Goal: Browse casually

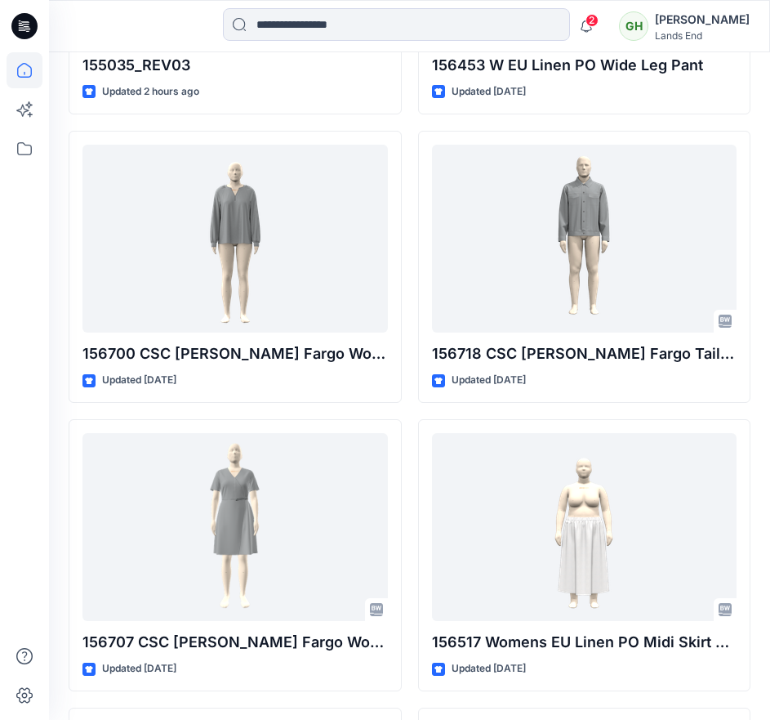
scroll to position [722, 0]
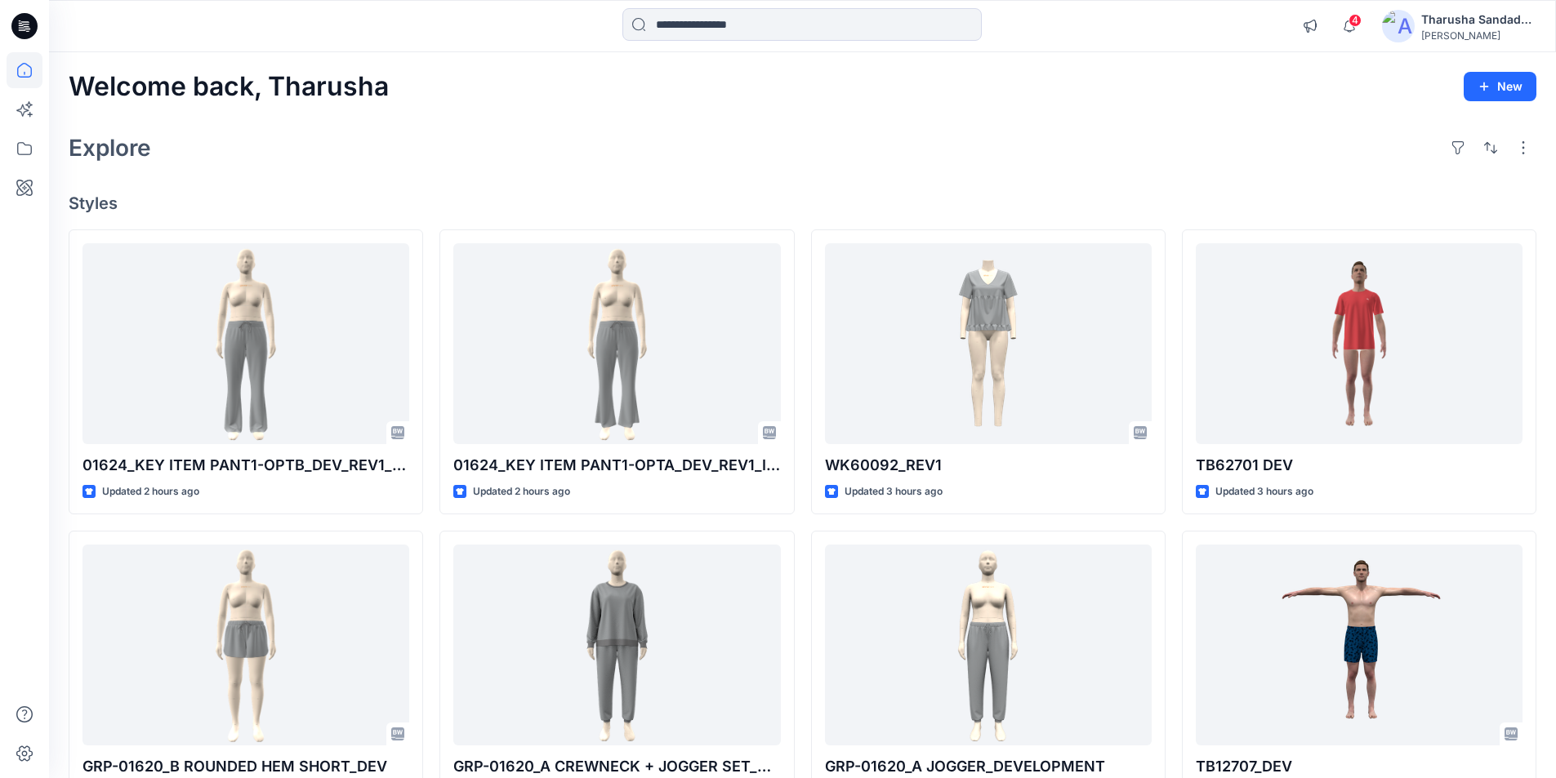
click at [1259, 150] on div "Explore" at bounding box center [803, 147] width 1468 height 39
click at [1352, 25] on span "4" at bounding box center [1355, 20] width 13 height 13
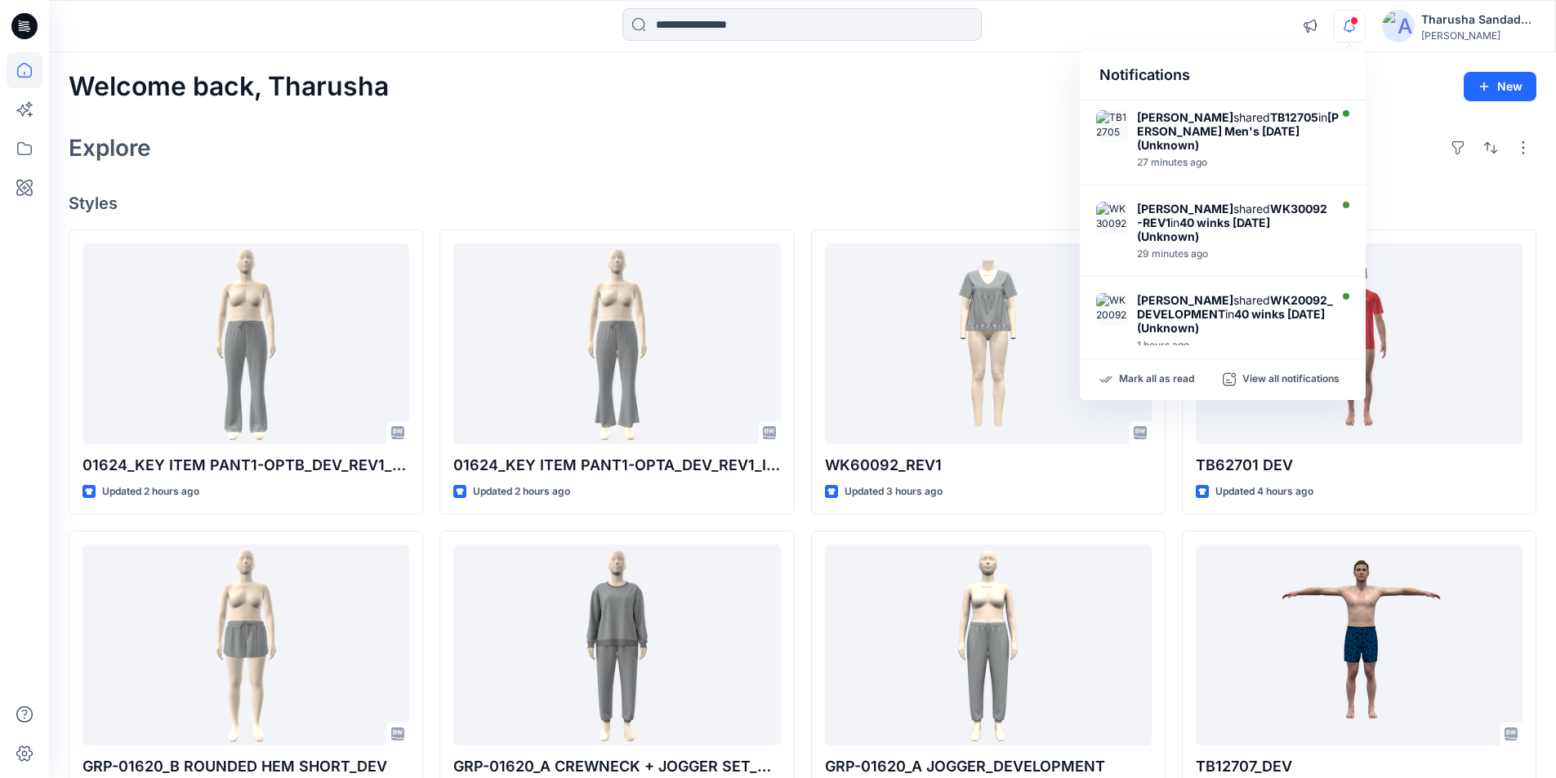
click at [1173, 387] on div "Mark all as read View all notifications" at bounding box center [1223, 379] width 286 height 41
click at [1170, 380] on p "Mark all as read" at bounding box center [1156, 379] width 75 height 15
click at [963, 175] on div "Welcome back, Tharusha New Explore Styles 01624_KEY ITEM PANT1-OPTB_DEV_REV1_IN…" at bounding box center [802, 624] width 1507 height 1144
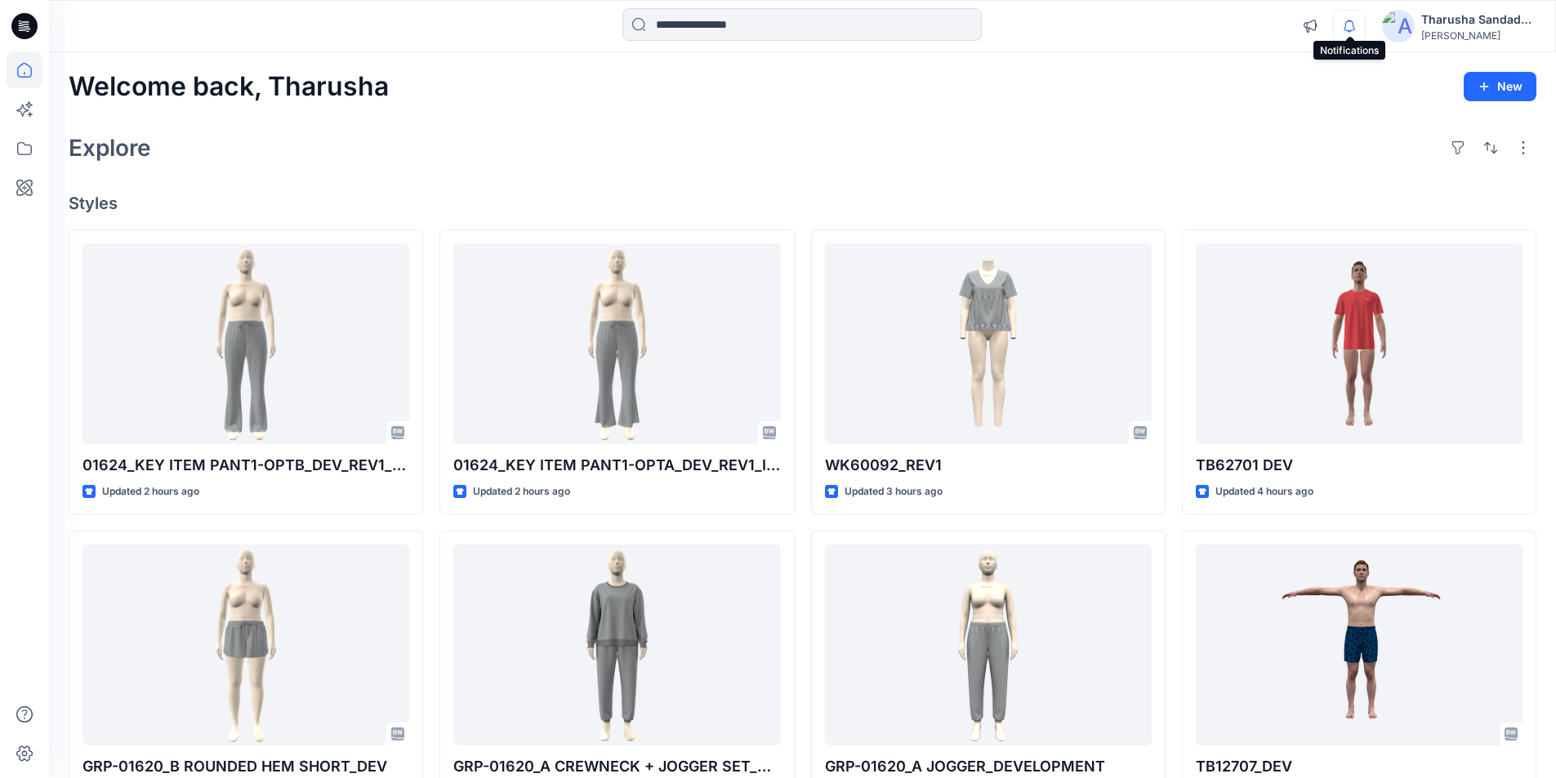
click at [1345, 28] on icon "button" at bounding box center [1349, 25] width 11 height 11
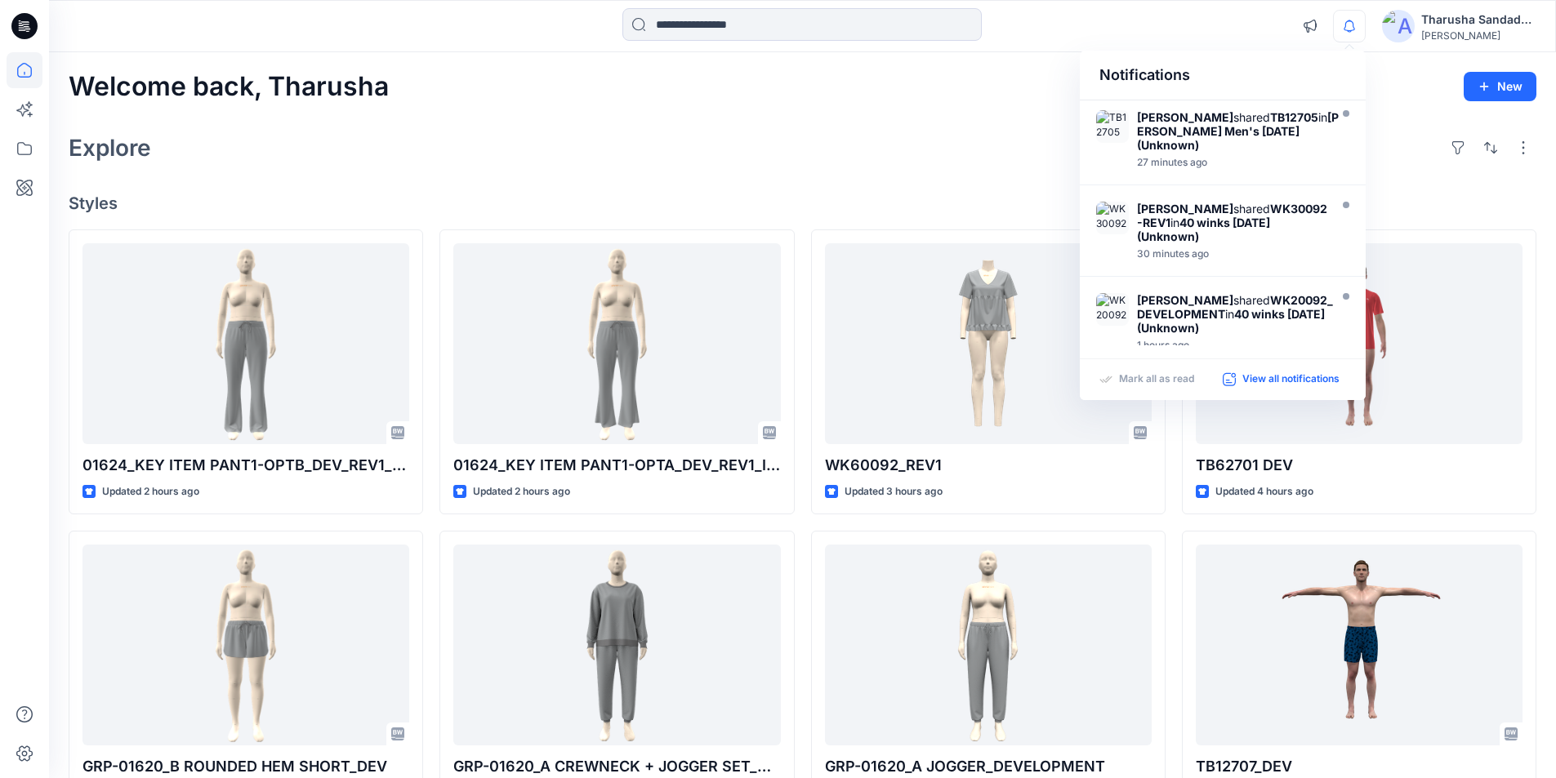
click at [1276, 386] on p "View all notifications" at bounding box center [1290, 379] width 97 height 15
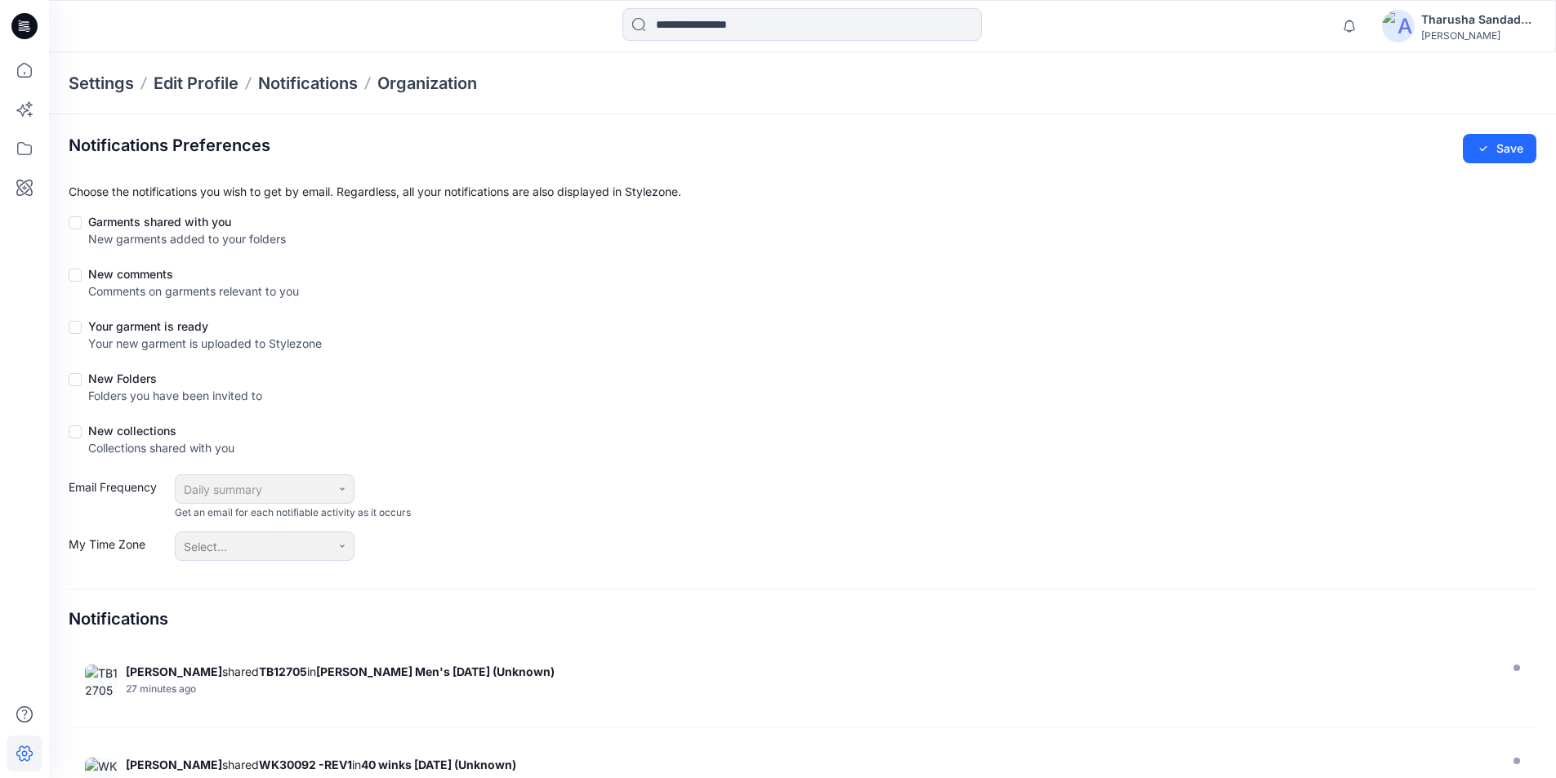
drag, startPoint x: 932, startPoint y: 81, endPoint x: 894, endPoint y: 93, distance: 40.3
click at [929, 82] on div "Settings Edit Profile Notifications Organization" at bounding box center [802, 83] width 1507 height 62
click at [33, 33] on icon at bounding box center [24, 26] width 26 height 26
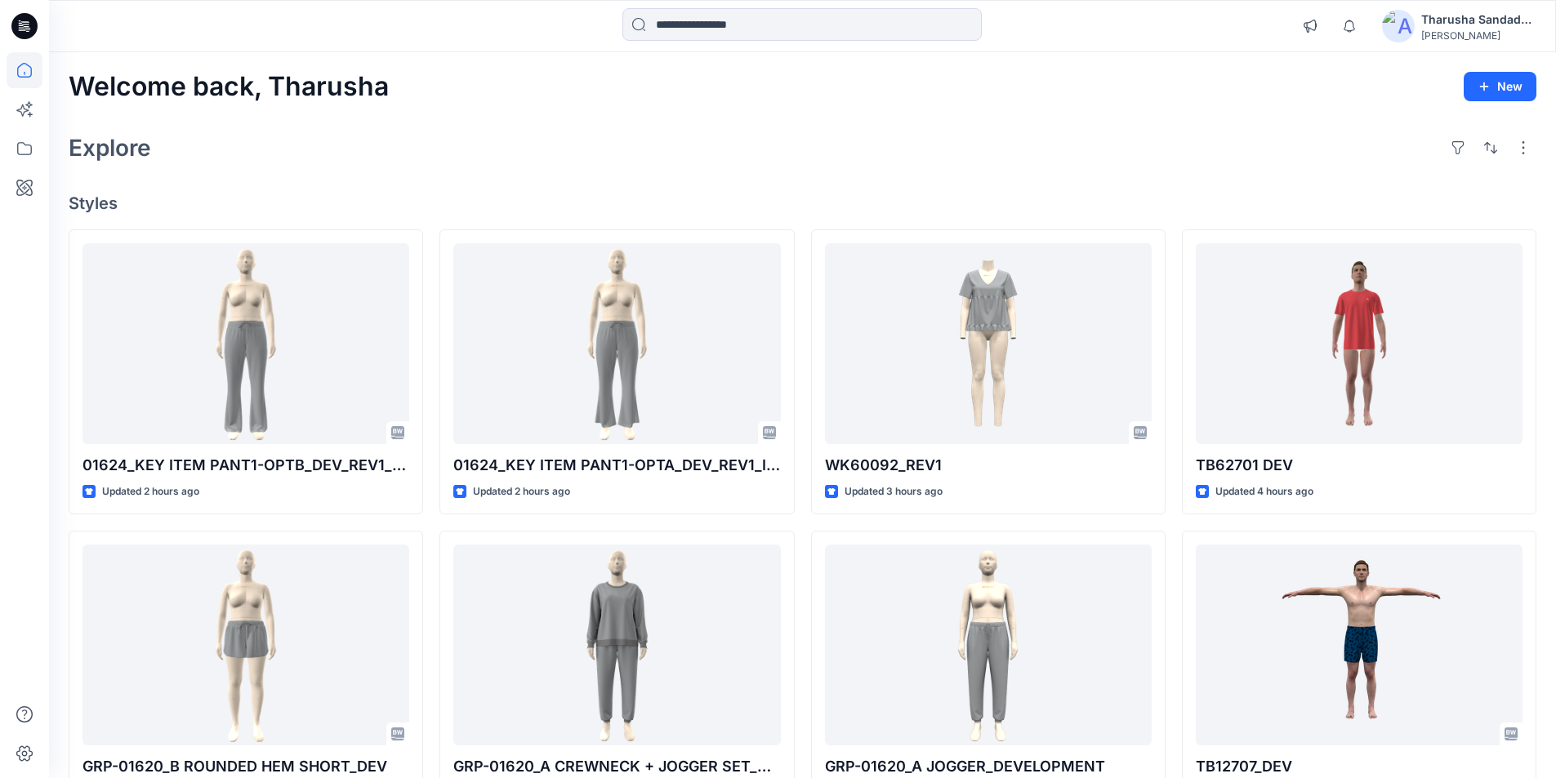
click at [1177, 181] on div "Welcome back, Tharusha New Explore Styles 01624_KEY ITEM PANT1-OPTB_DEV_REV1_IN…" at bounding box center [802, 624] width 1507 height 1144
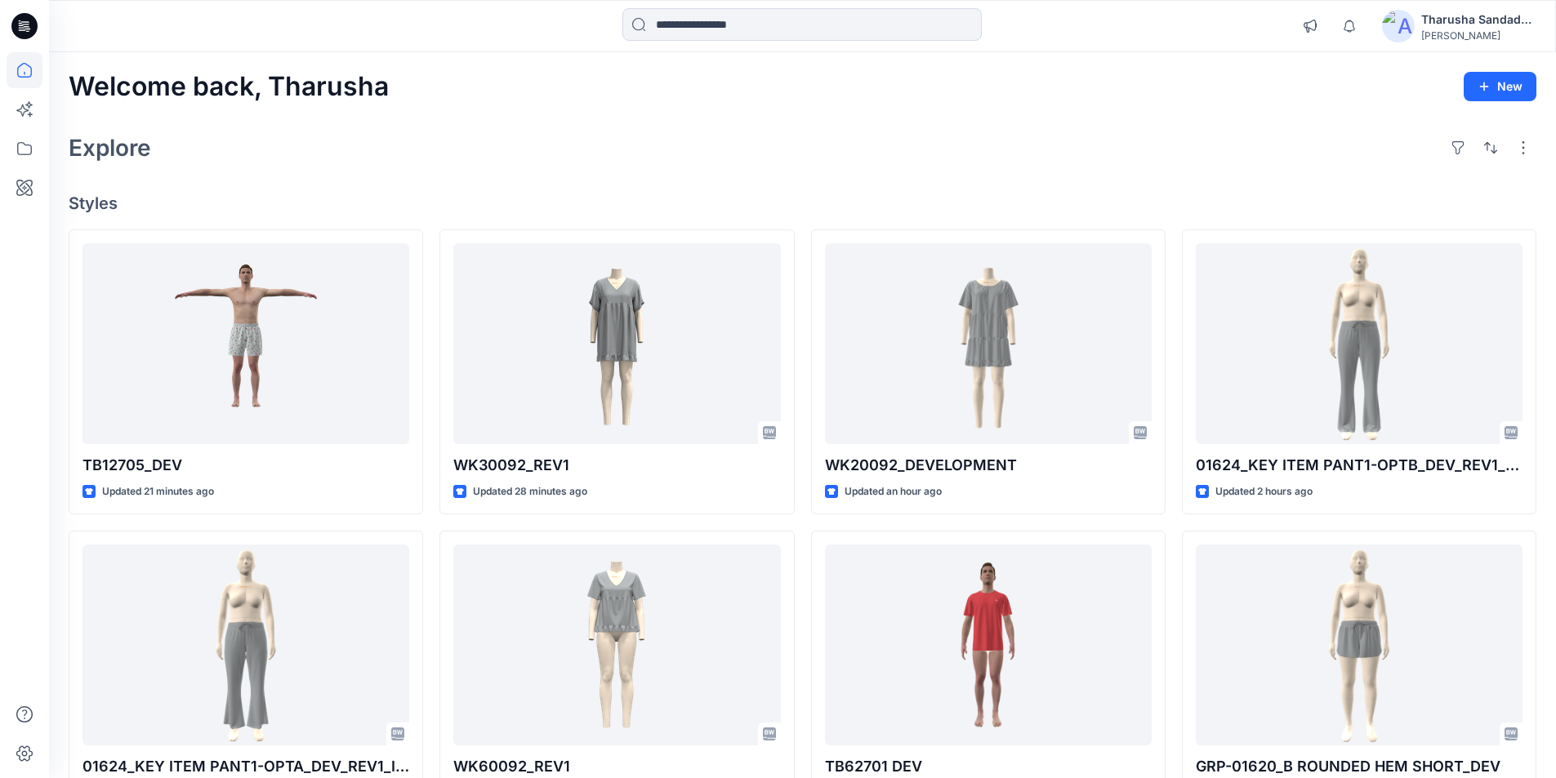
click at [1210, 144] on div "Explore" at bounding box center [803, 147] width 1468 height 39
click at [1033, 191] on div "Welcome back, Tharusha New Explore Styles TB12705_DEV Updated 21 minutes ago 01…" at bounding box center [802, 624] width 1507 height 1144
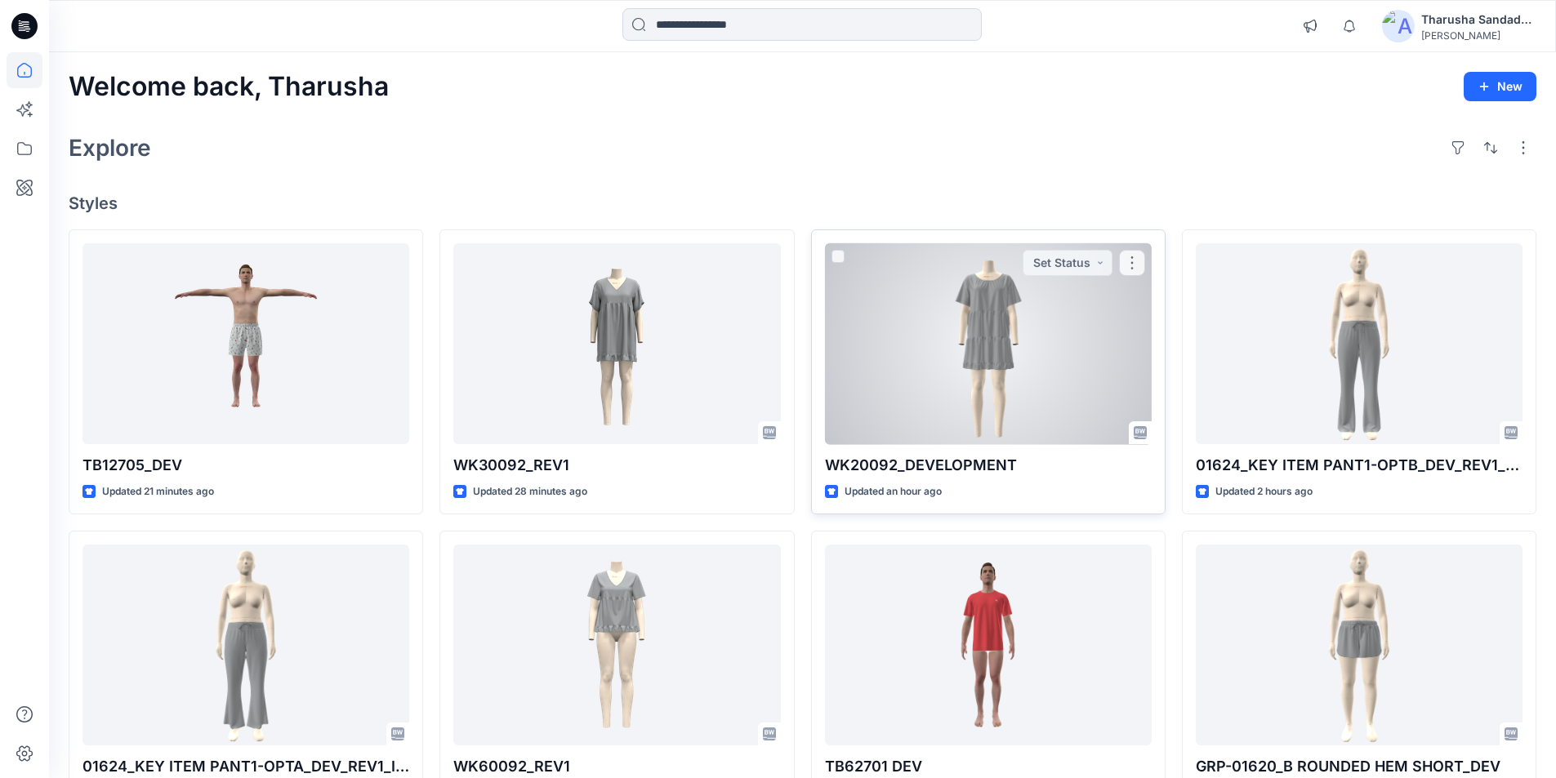
click at [944, 462] on p "WK20092_DEVELOPMENT" at bounding box center [988, 465] width 327 height 23
click at [1008, 357] on div at bounding box center [988, 344] width 327 height 202
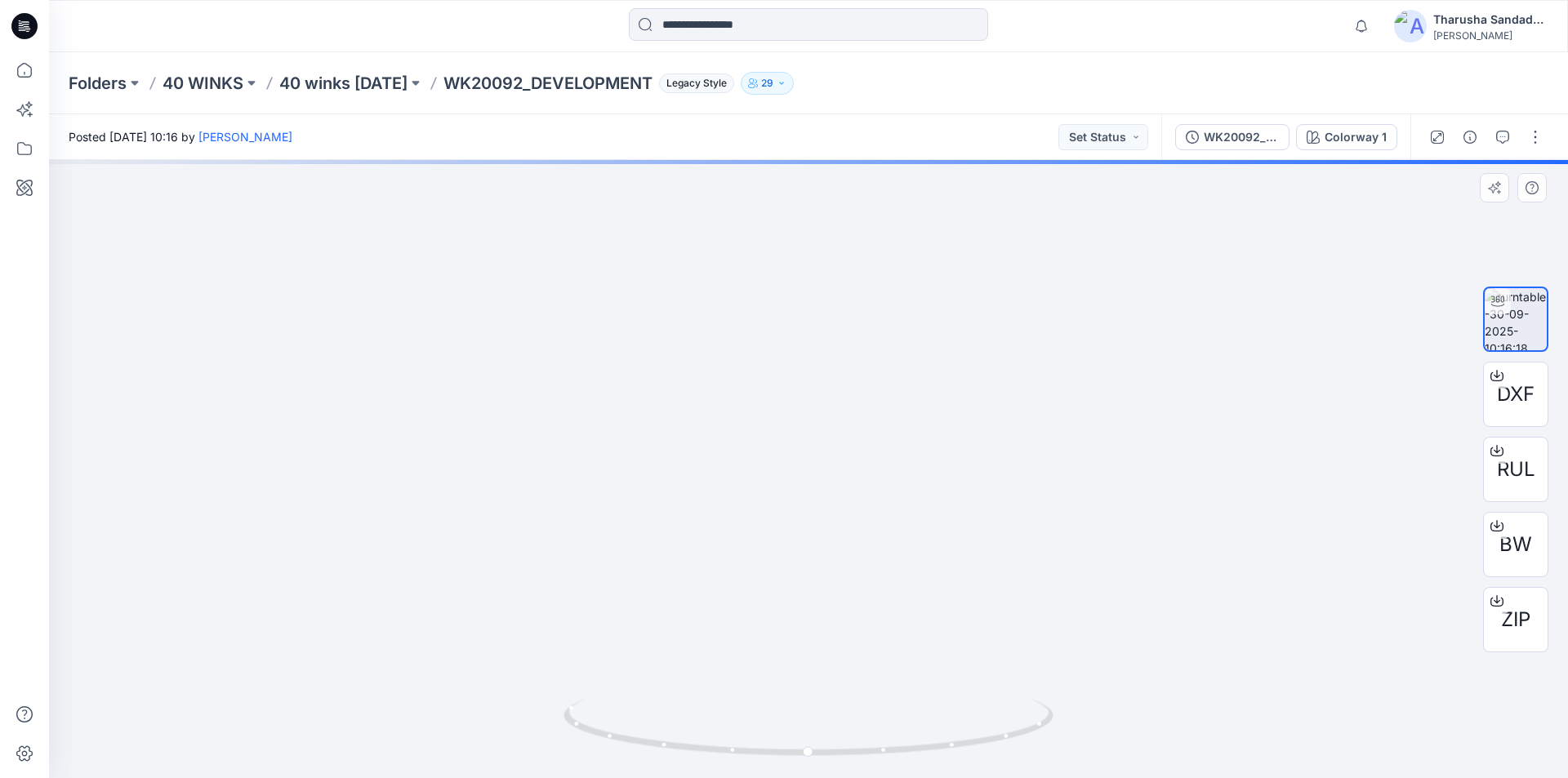
drag, startPoint x: 845, startPoint y: 288, endPoint x: 812, endPoint y: 640, distance: 353.6
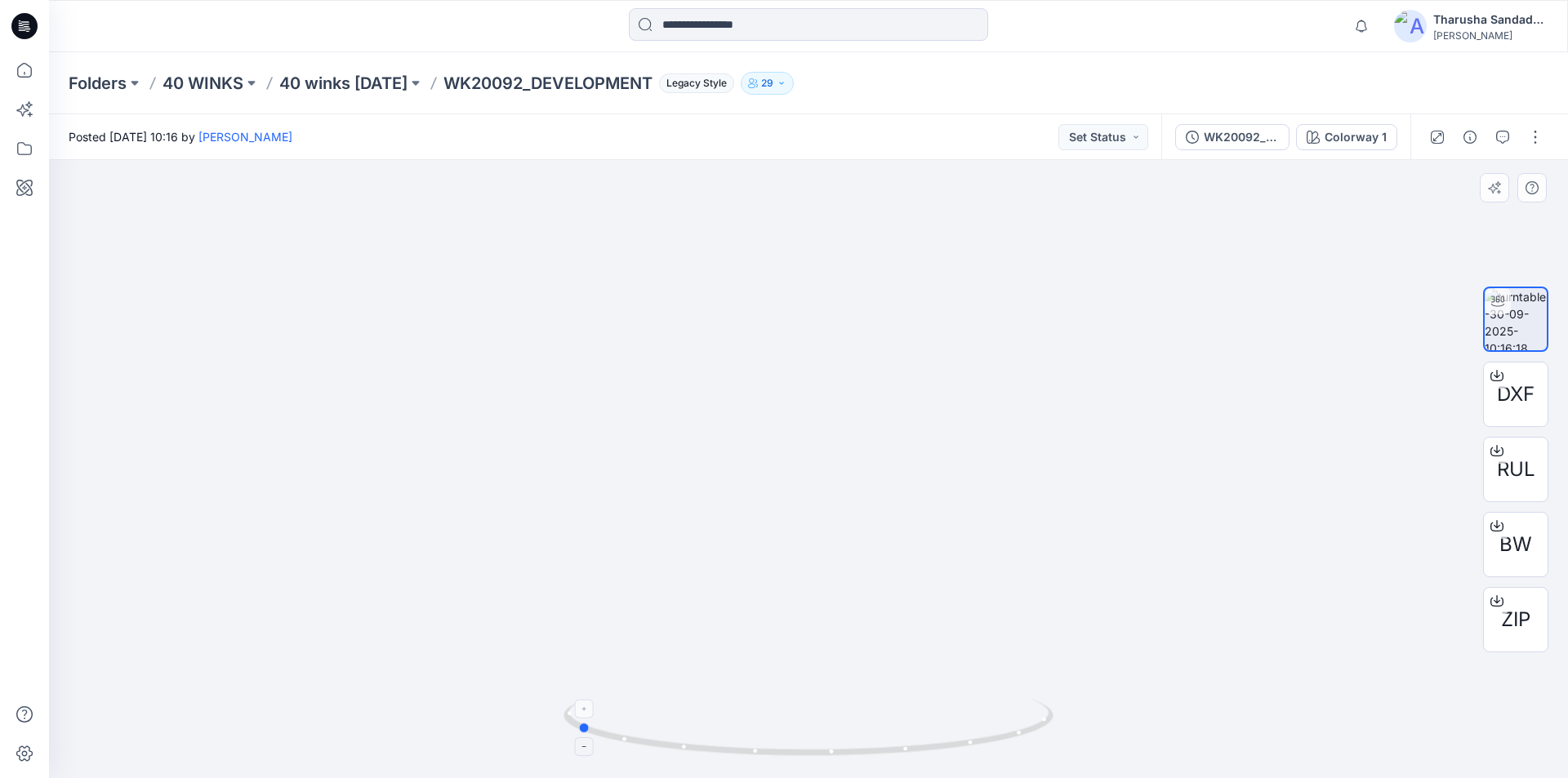
drag, startPoint x: 1023, startPoint y: 714, endPoint x: 791, endPoint y: 700, distance: 232.4
click at [791, 700] on icon at bounding box center [811, 729] width 494 height 61
drag, startPoint x: 828, startPoint y: 749, endPoint x: 649, endPoint y: 711, distance: 182.2
click at [709, 720] on icon at bounding box center [811, 729] width 494 height 61
drag, startPoint x: 949, startPoint y: 752, endPoint x: 828, endPoint y: 708, distance: 129.5
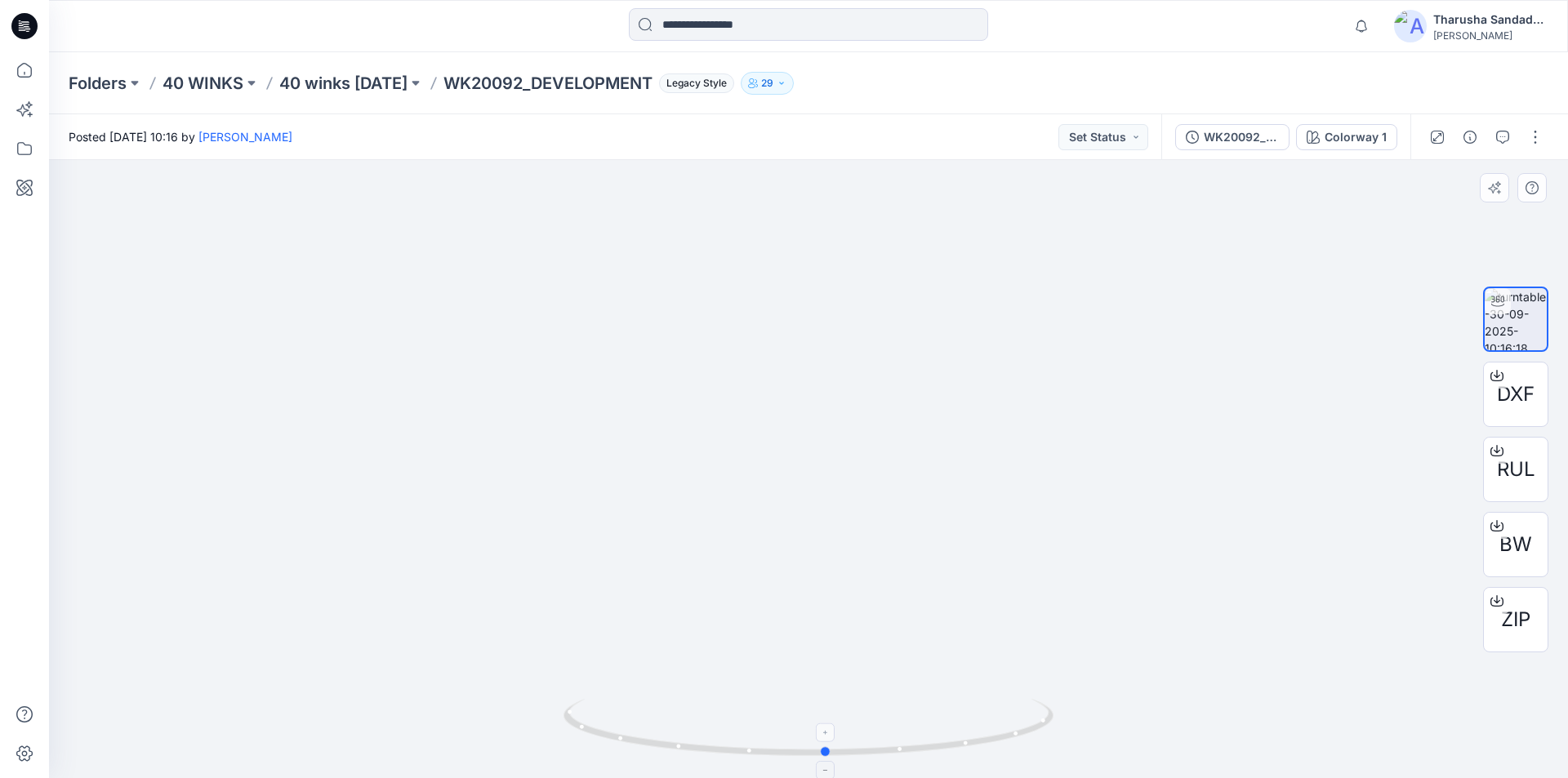
click at [828, 708] on icon at bounding box center [811, 729] width 494 height 61
click at [36, 31] on icon at bounding box center [24, 26] width 26 height 26
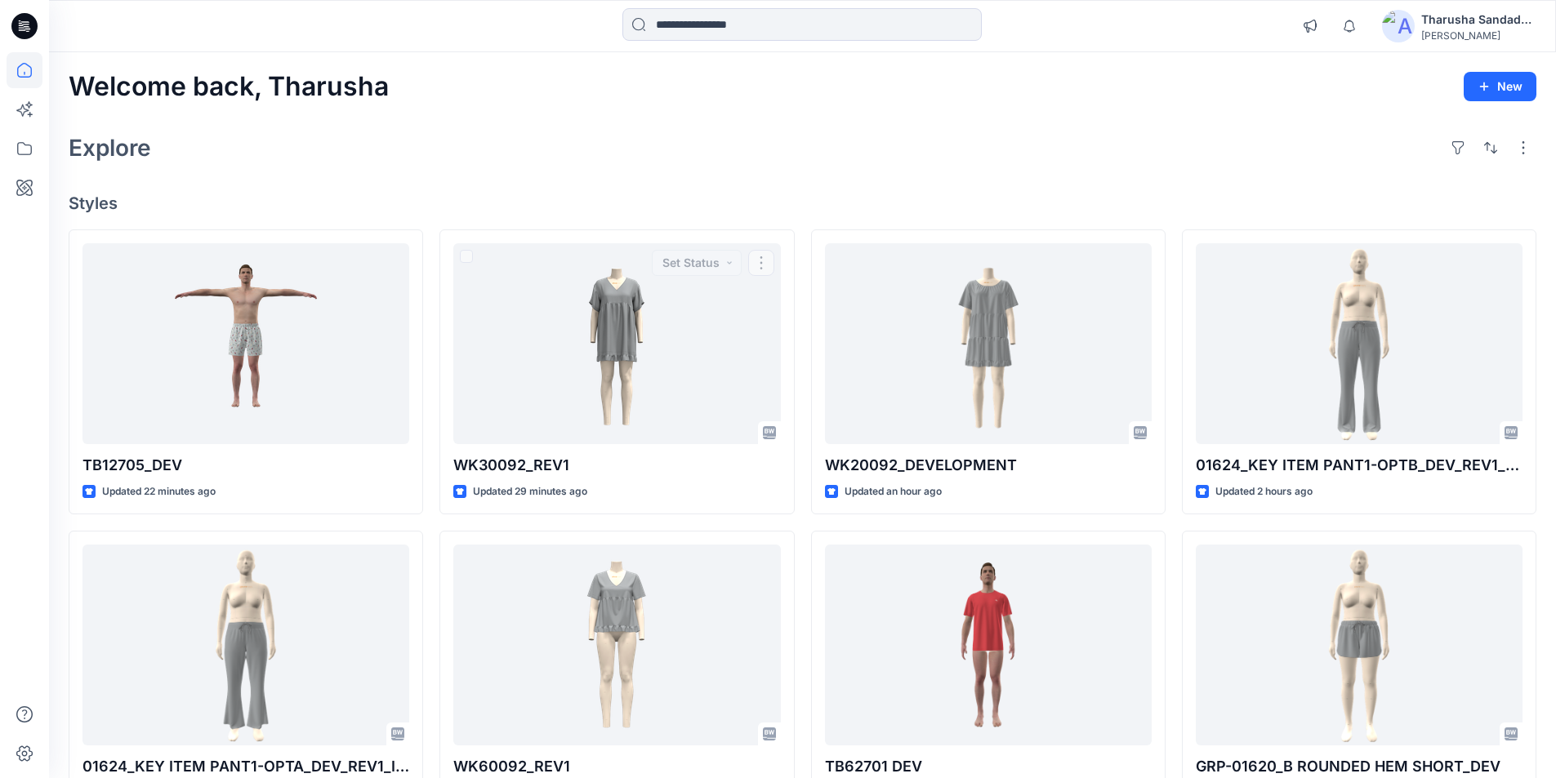
click at [711, 177] on div "Welcome back, Tharusha New Explore Styles TB12705_DEV Updated 22 minutes ago 01…" at bounding box center [802, 624] width 1507 height 1144
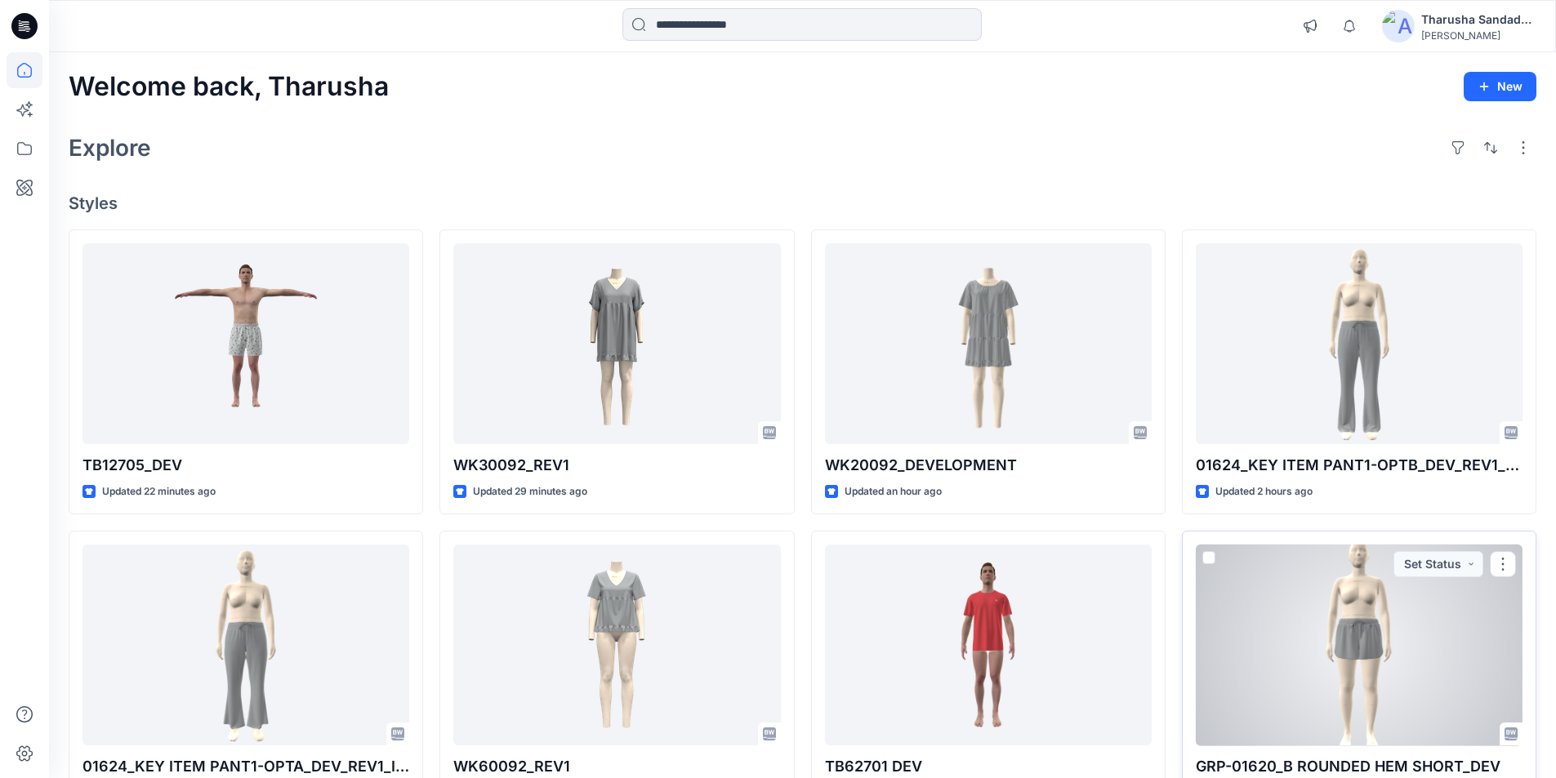
click at [1382, 683] on div at bounding box center [1359, 646] width 327 height 202
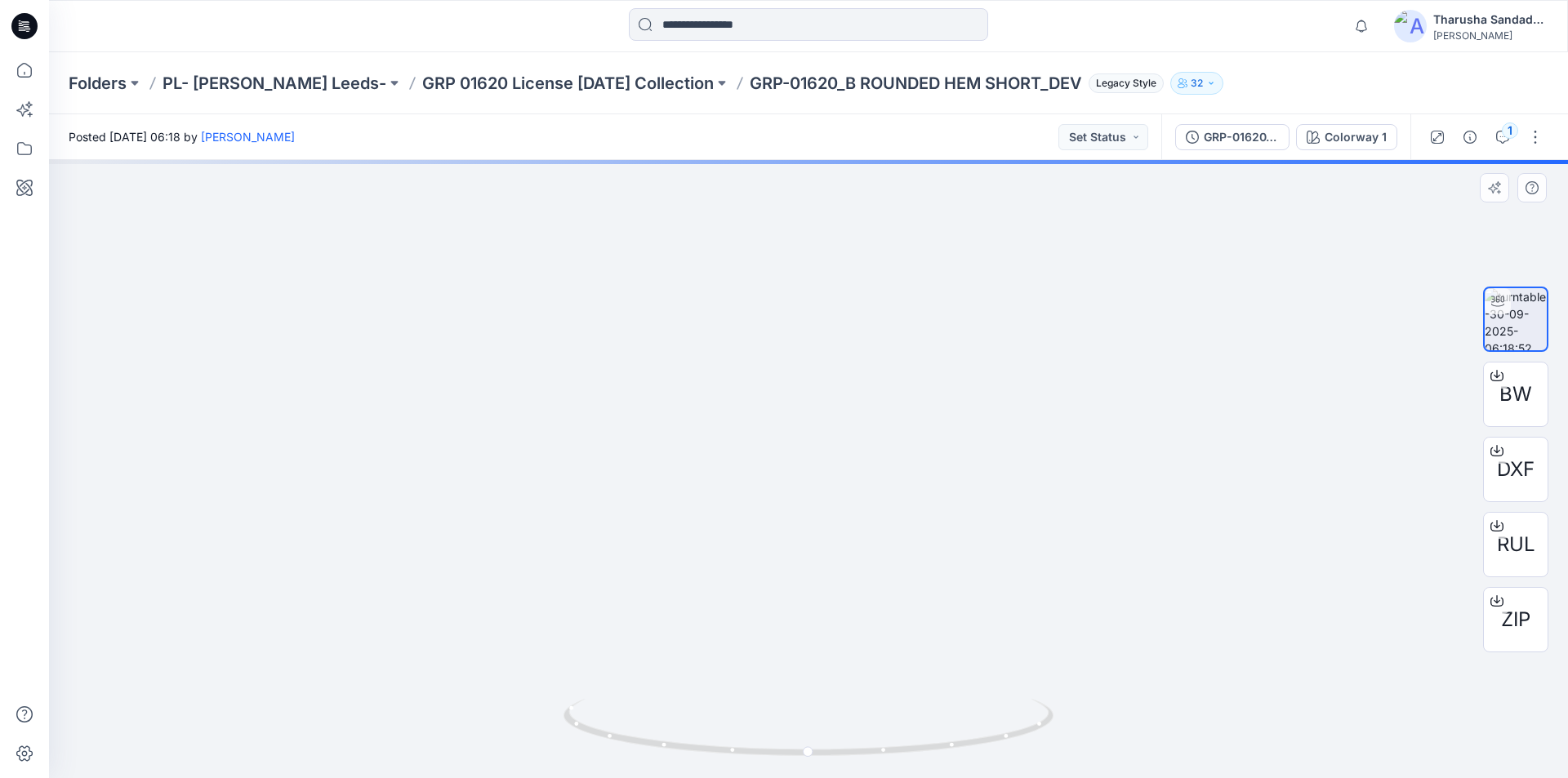
drag, startPoint x: 817, startPoint y: 266, endPoint x: 819, endPoint y: 477, distance: 210.8
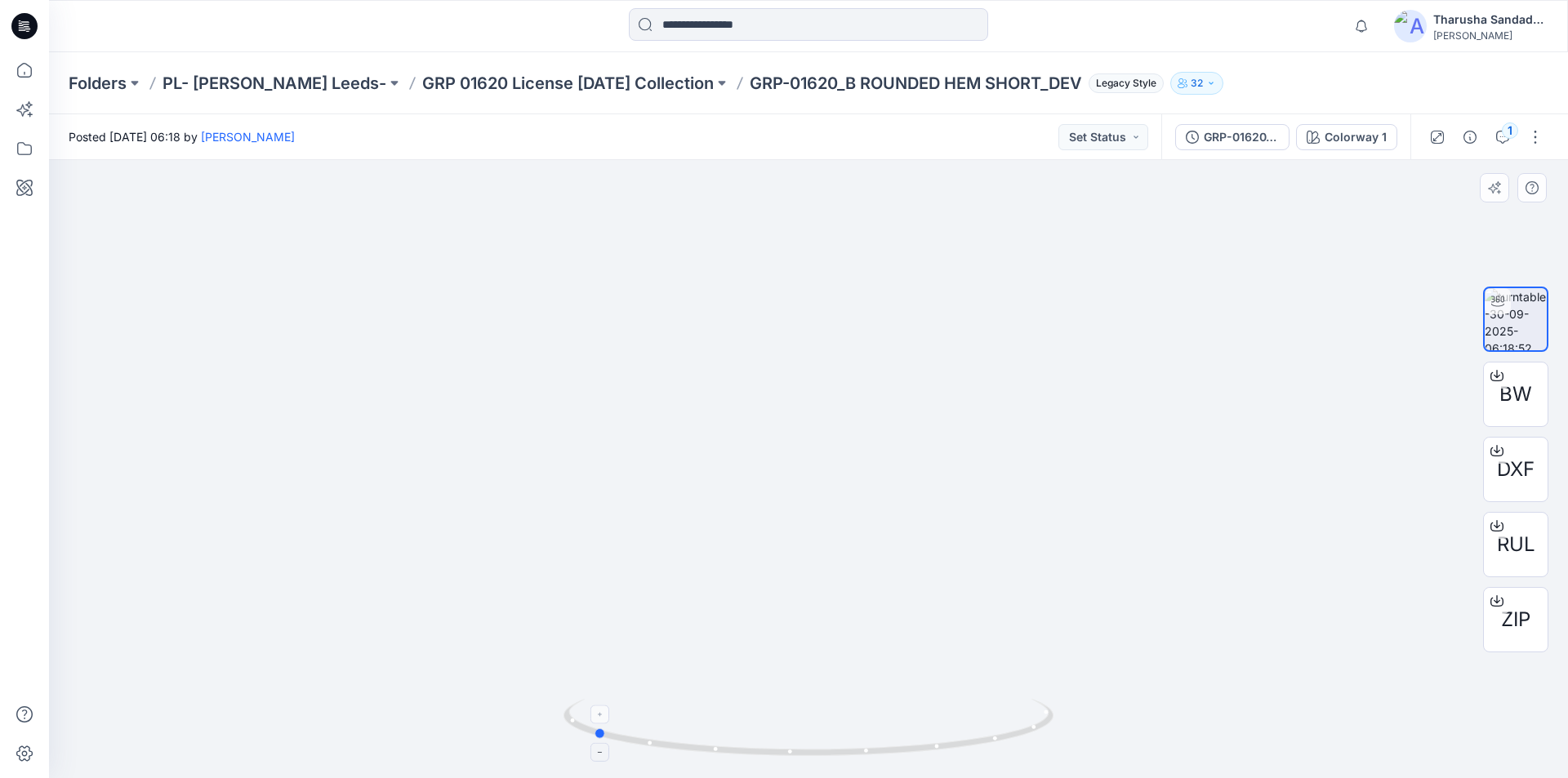
drag, startPoint x: 902, startPoint y: 757, endPoint x: 686, endPoint y: 709, distance: 221.0
click at [686, 709] on icon at bounding box center [811, 729] width 494 height 61
click at [31, 23] on icon at bounding box center [24, 26] width 26 height 26
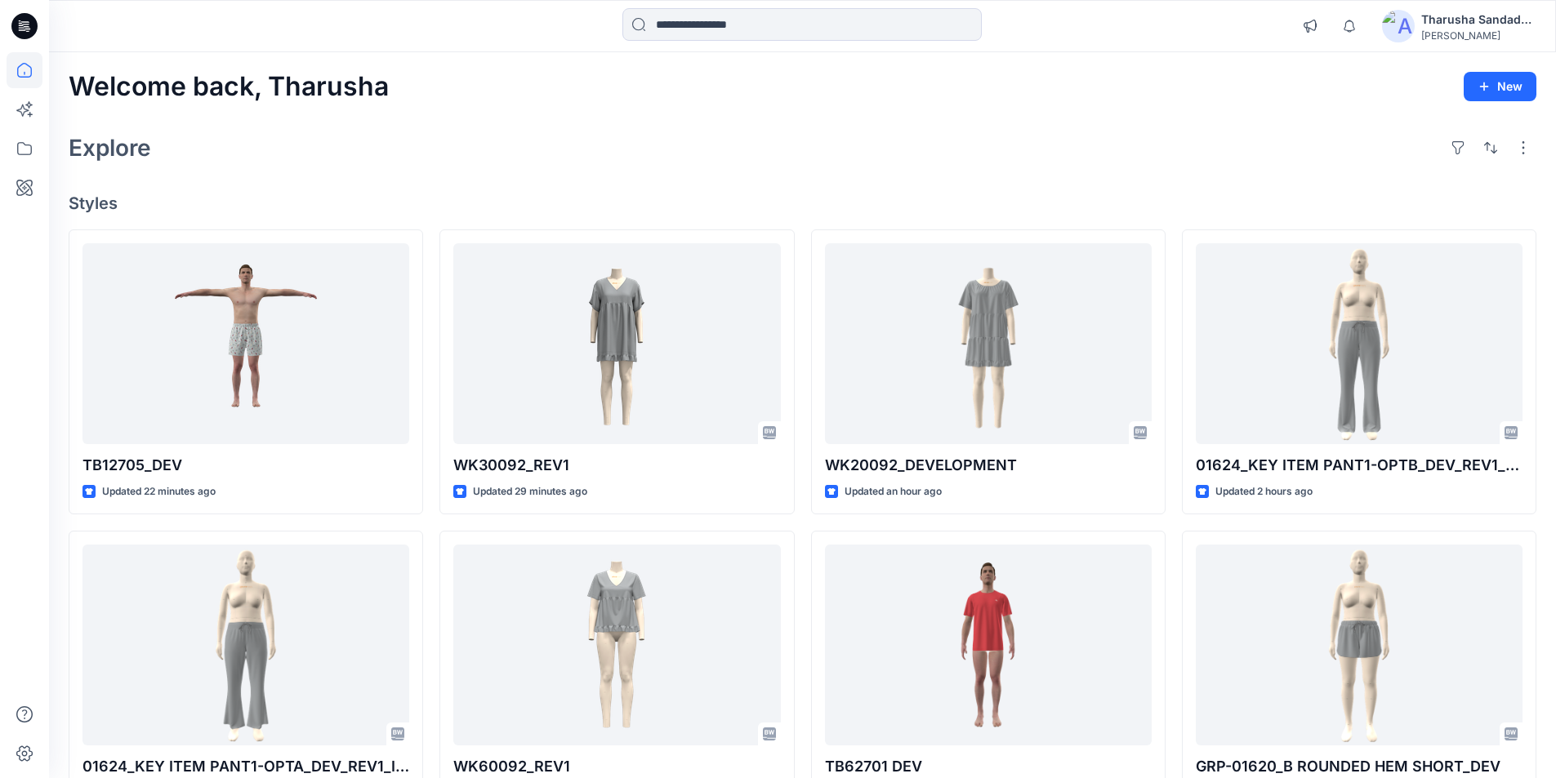
click at [653, 183] on div "Welcome back, Tharusha New Explore Styles TB12705_DEV Updated 22 minutes ago 01…" at bounding box center [802, 624] width 1507 height 1144
click at [909, 200] on h4 "Styles" at bounding box center [803, 204] width 1468 height 20
drag, startPoint x: 723, startPoint y: 127, endPoint x: 315, endPoint y: 117, distance: 407.7
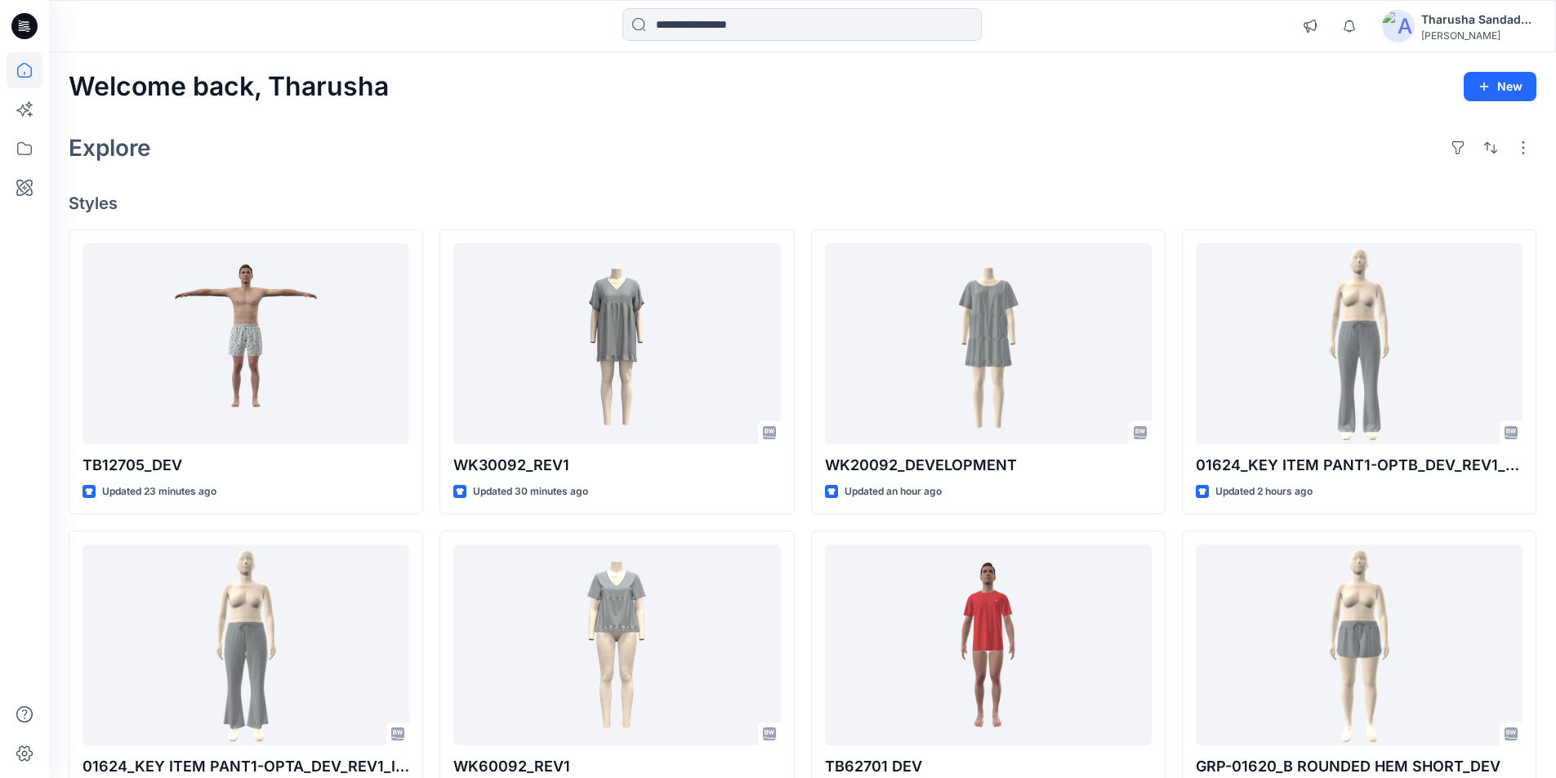
click at [31, 36] on icon at bounding box center [24, 26] width 26 height 26
